Goal: Task Accomplishment & Management: Manage account settings

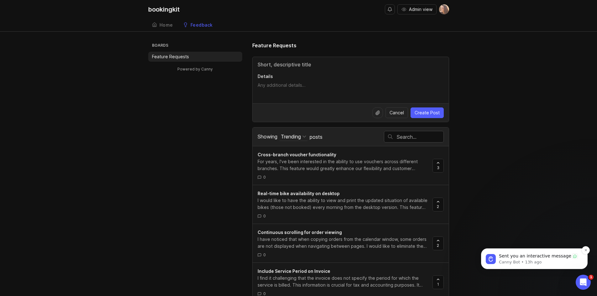
click at [530, 259] on p "Canny Bot • 13h ago" at bounding box center [539, 262] width 81 height 6
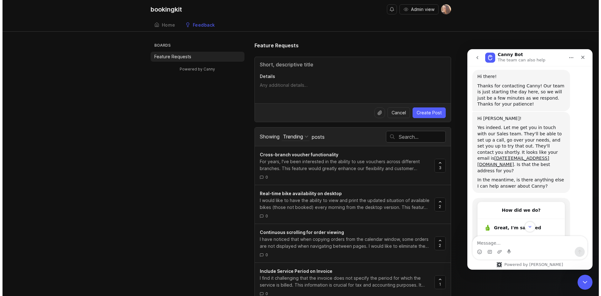
scroll to position [349, 0]
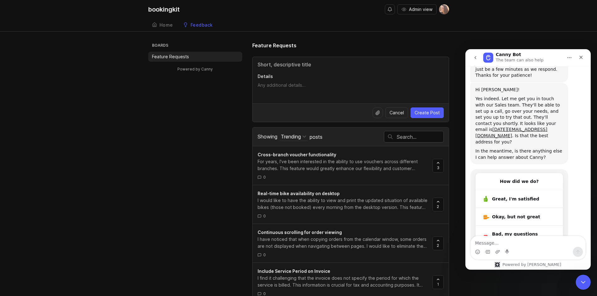
click at [545, 246] on textarea "Message…" at bounding box center [527, 241] width 115 height 11
click at [169, 25] on div "Home" at bounding box center [165, 25] width 13 height 4
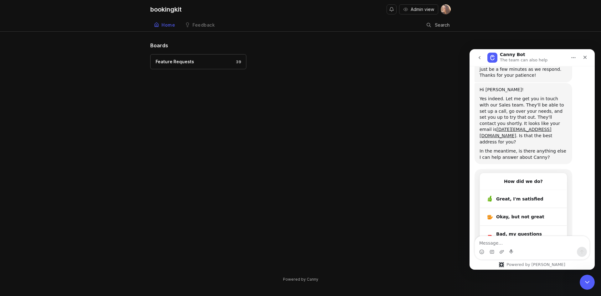
click at [413, 10] on span "Admin view" at bounding box center [422, 9] width 23 height 6
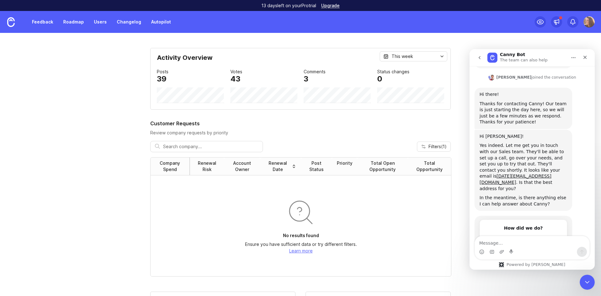
scroll to position [349, 0]
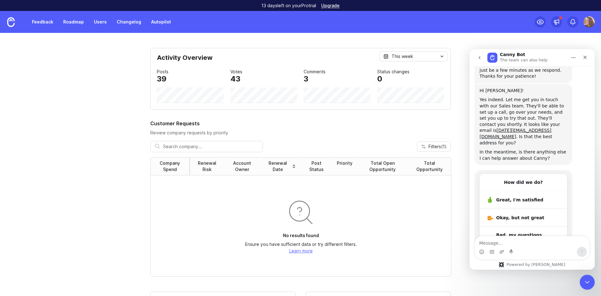
click at [589, 23] on img at bounding box center [589, 21] width 11 height 11
click at [584, 56] on icon "Close" at bounding box center [585, 57] width 3 height 3
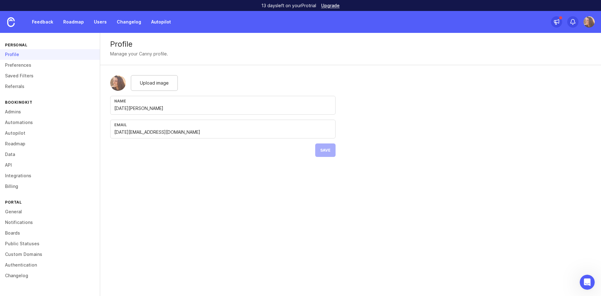
click at [12, 186] on link "Billing" at bounding box center [50, 186] width 100 height 11
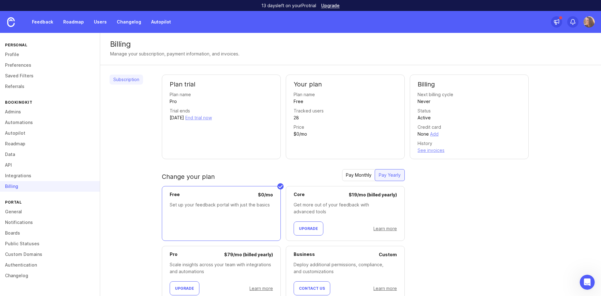
scroll to position [24, 0]
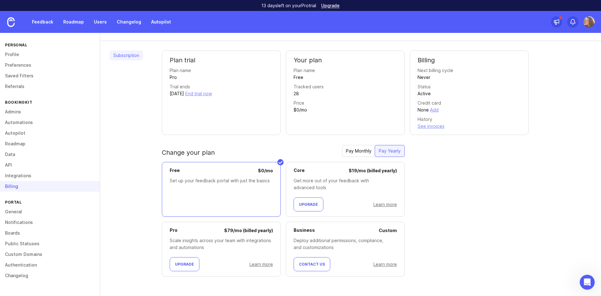
click at [363, 151] on div "Pay Monthly" at bounding box center [358, 150] width 33 height 11
click at [390, 204] on link "Learn more" at bounding box center [385, 204] width 23 height 5
click at [386, 205] on link "Learn more" at bounding box center [385, 204] width 23 height 5
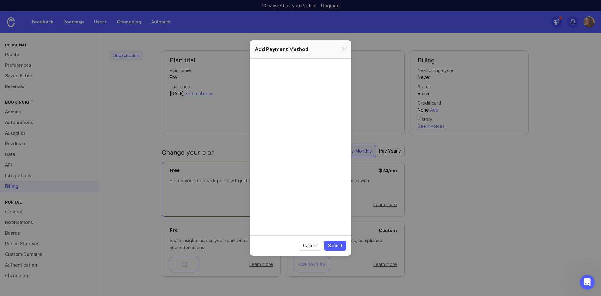
click at [314, 241] on button "Cancel" at bounding box center [310, 245] width 23 height 10
